Goal: Task Accomplishment & Management: Use online tool/utility

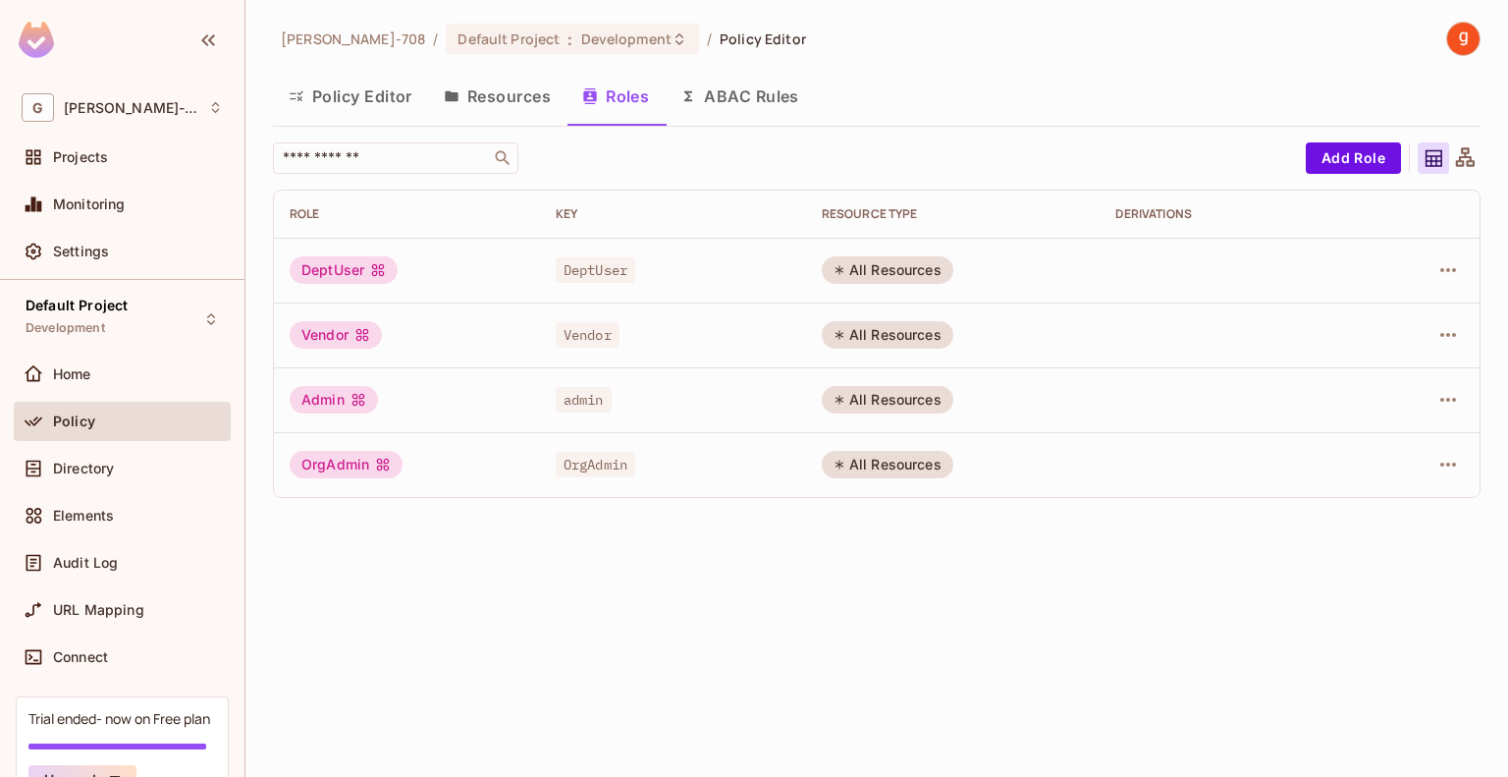
click at [960, 573] on div "gajanan-708 / Default Project : Development / Policy Editor Policy Editor Resou…" at bounding box center [877, 388] width 1263 height 777
click at [68, 421] on span "Policy" at bounding box center [74, 421] width 42 height 16
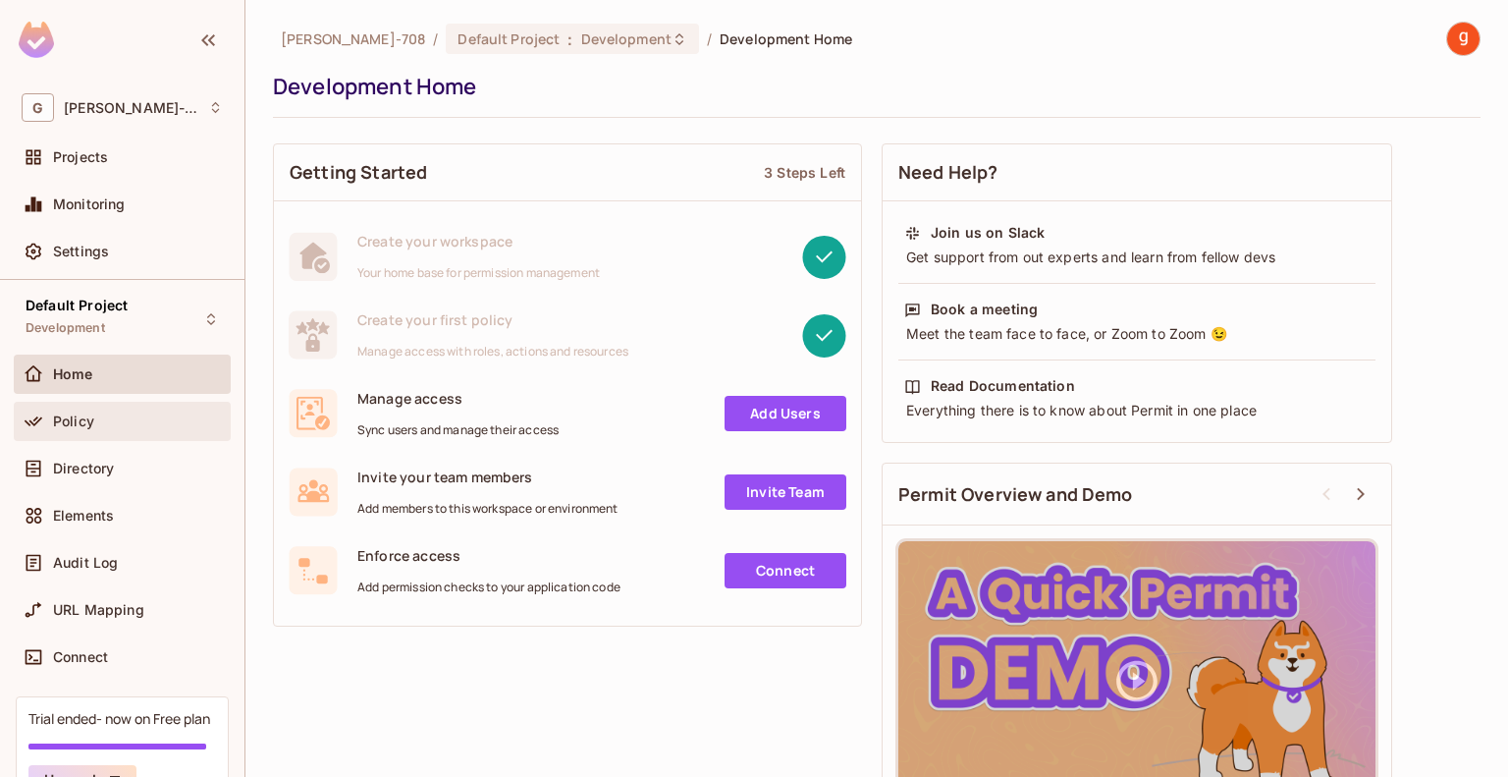
click at [58, 416] on span "Policy" at bounding box center [73, 421] width 41 height 16
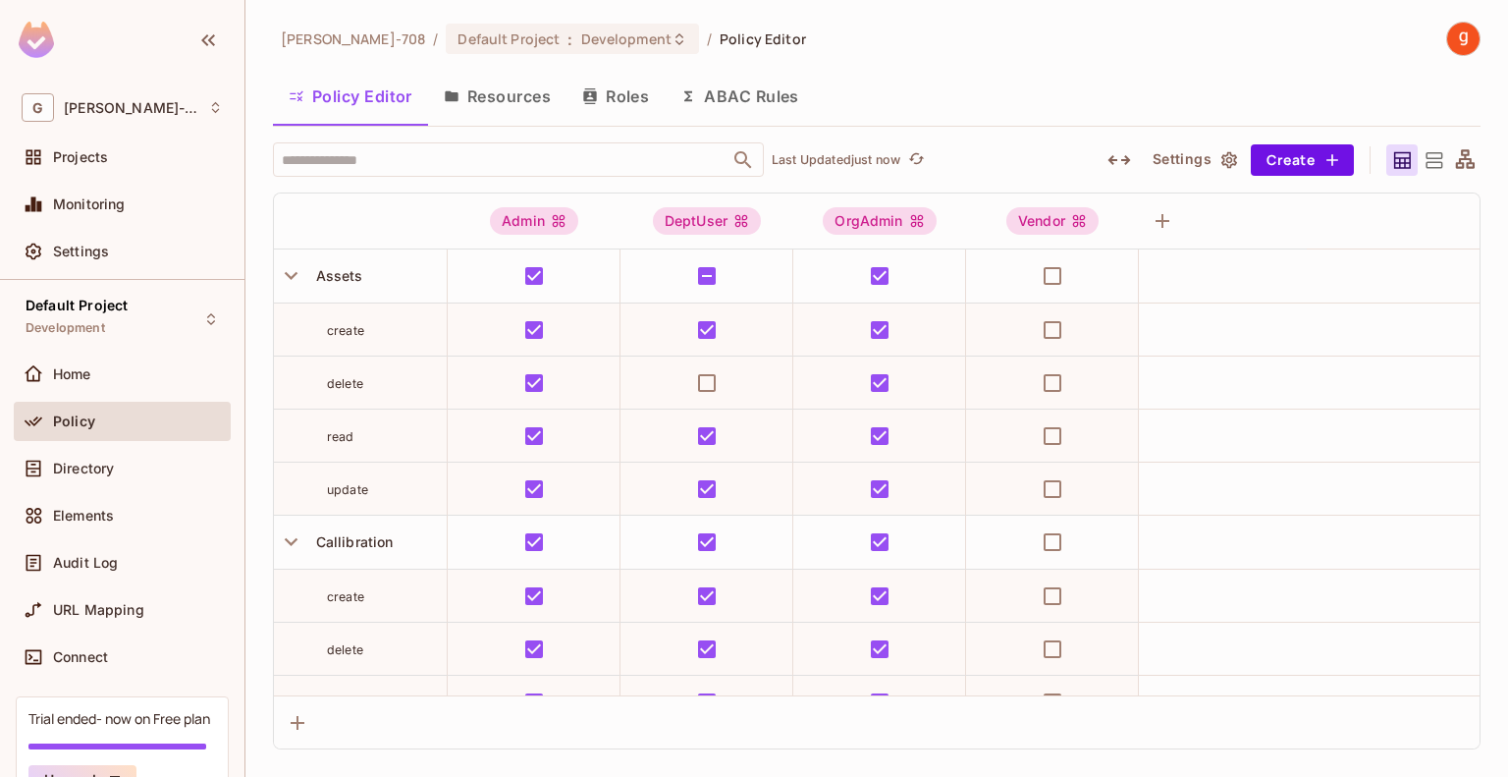
click at [1223, 165] on icon "button" at bounding box center [1230, 160] width 20 height 20
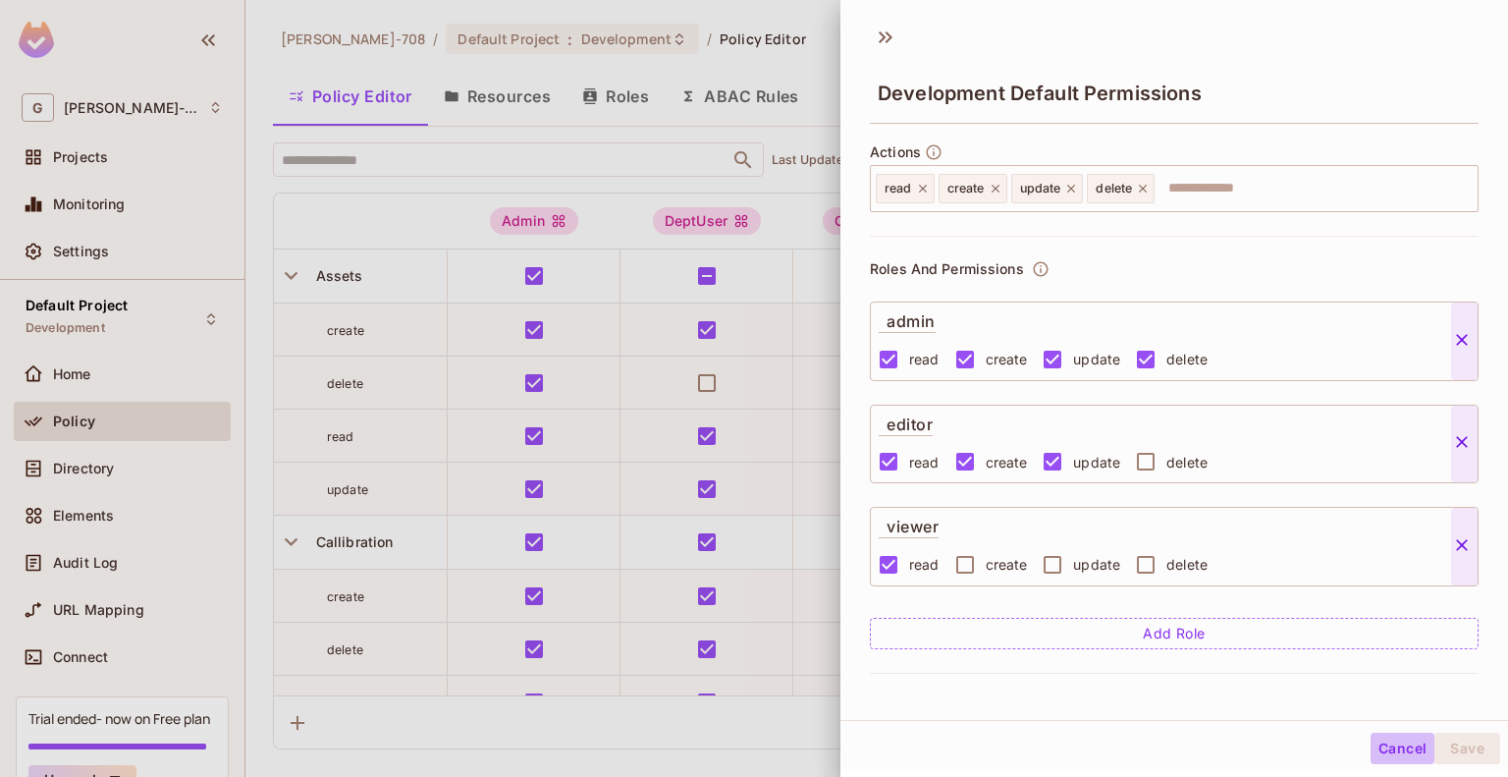
click at [1401, 745] on button "Cancel" at bounding box center [1403, 748] width 64 height 31
